Goal: Information Seeking & Learning: Learn about a topic

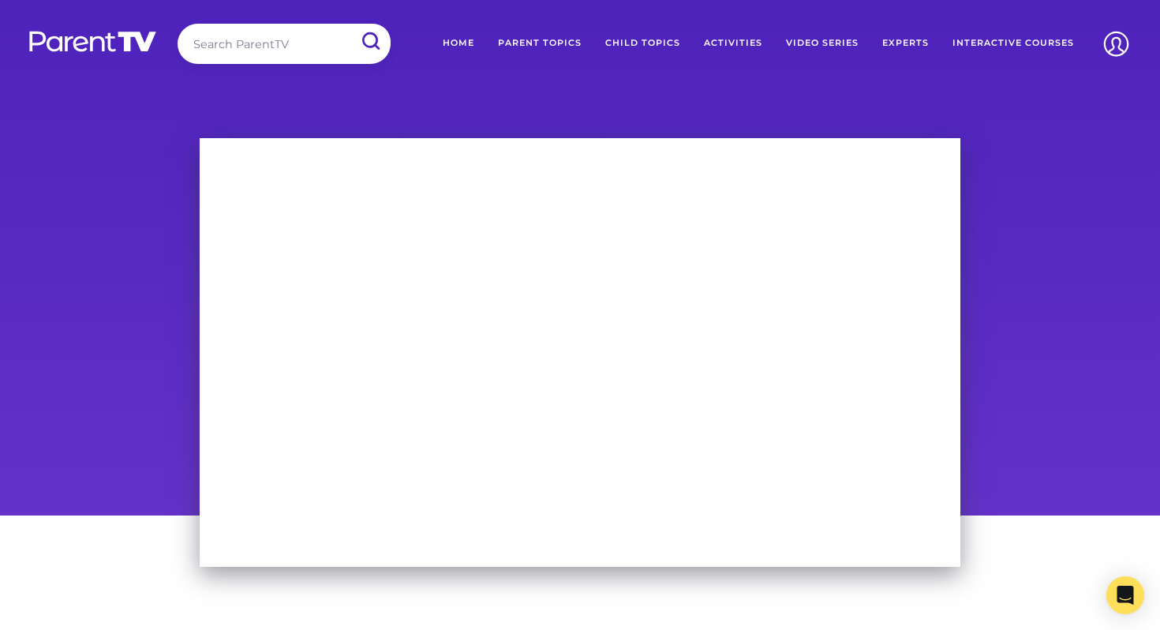
click at [284, 43] on input "search" at bounding box center [283, 44] width 213 height 40
type input "dinner"
click at [349, 24] on input "submit" at bounding box center [369, 41] width 41 height 35
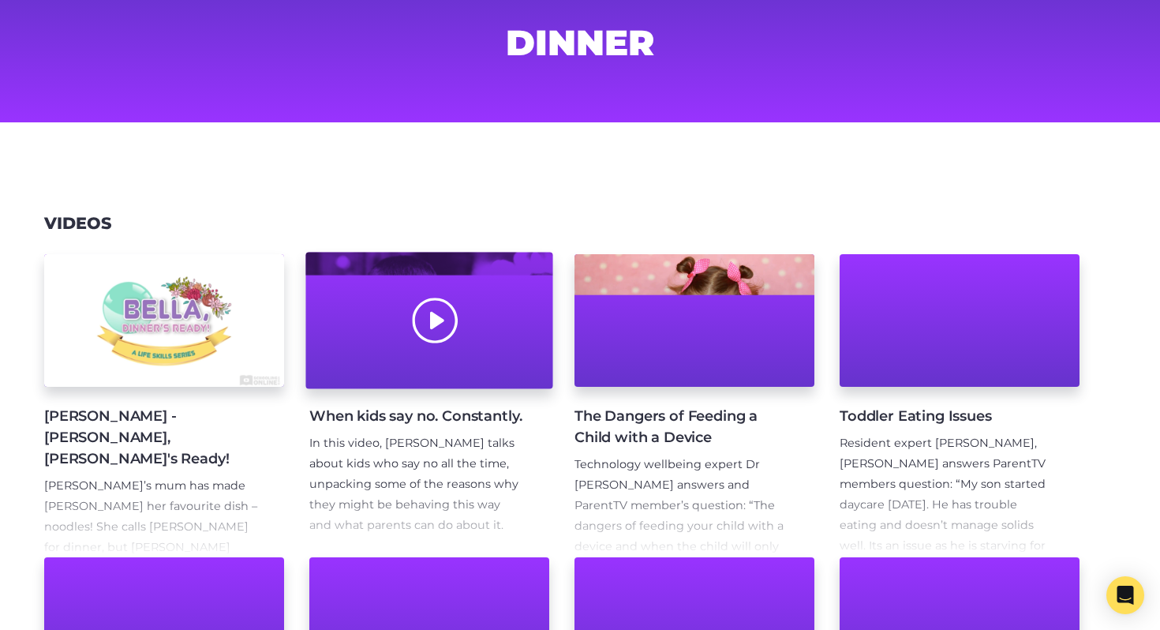
scroll to position [95, 0]
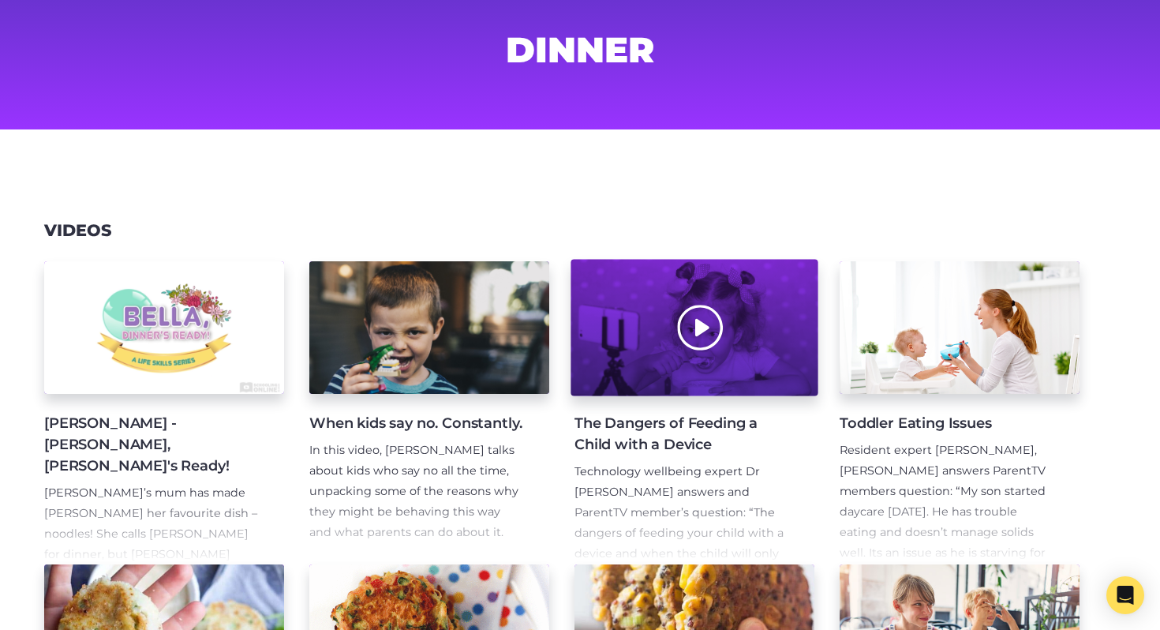
click at [715, 328] on div at bounding box center [693, 328] width 247 height 136
